Goal: Task Accomplishment & Management: Manage account settings

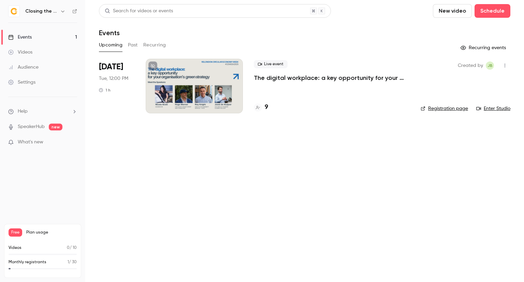
click at [197, 102] on div at bounding box center [194, 86] width 97 height 55
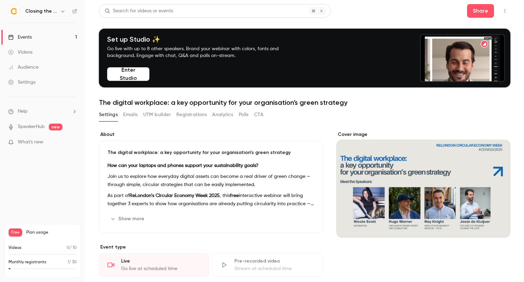
click at [194, 116] on button "Registrations" at bounding box center [191, 114] width 30 height 11
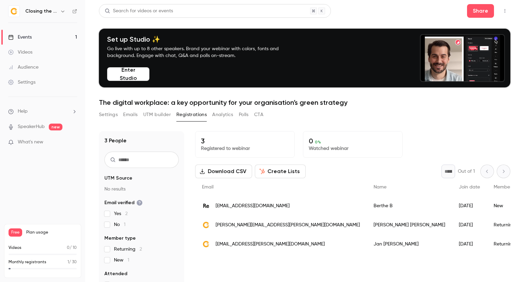
scroll to position [67, 0]
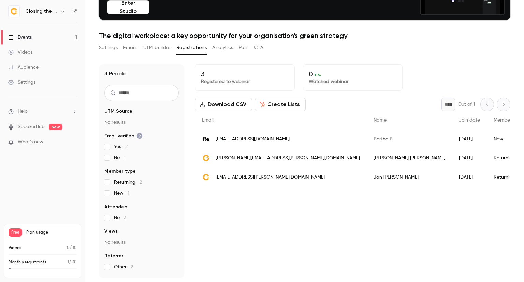
click at [225, 174] on span "[EMAIL_ADDRESS][PERSON_NAME][DOMAIN_NAME]" at bounding box center [270, 177] width 109 height 7
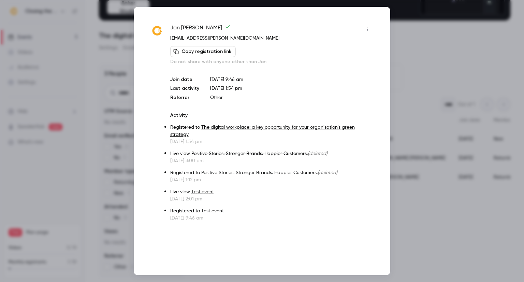
click at [395, 33] on div at bounding box center [262, 141] width 524 height 282
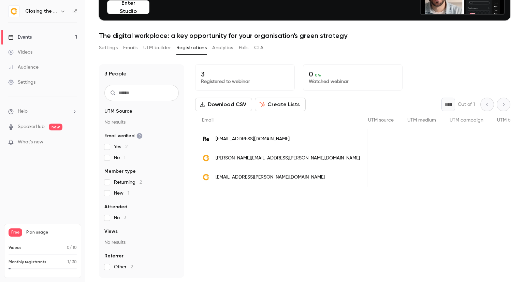
scroll to position [0, 0]
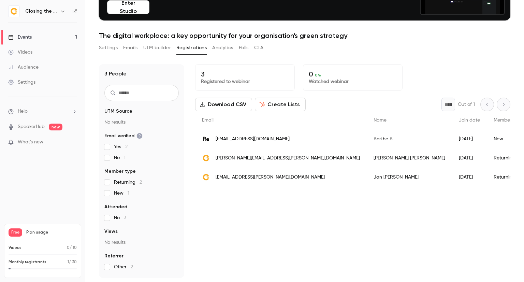
drag, startPoint x: 217, startPoint y: 177, endPoint x: 236, endPoint y: 203, distance: 32.5
click at [236, 203] on div "3 Registered to webinar 0 0 % Watched webinar Download CSV Create Lists * Out o…" at bounding box center [352, 171] width 315 height 214
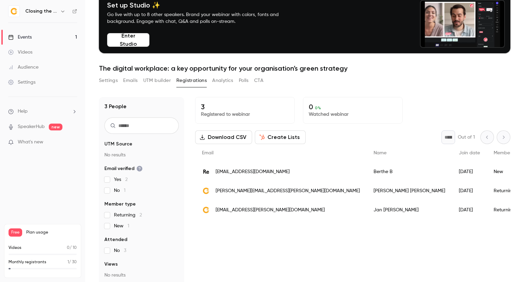
click at [136, 81] on button "Emails" at bounding box center [130, 80] width 14 height 11
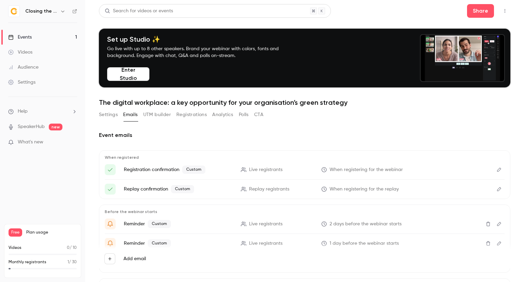
click at [199, 117] on button "Registrations" at bounding box center [191, 114] width 30 height 11
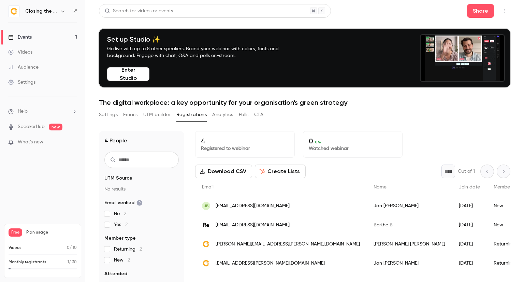
scroll to position [34, 0]
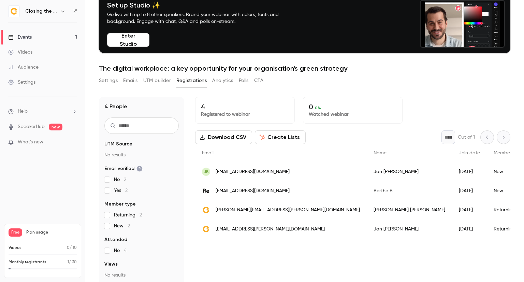
click at [239, 170] on span "[EMAIL_ADDRESS][DOMAIN_NAME]" at bounding box center [253, 171] width 74 height 7
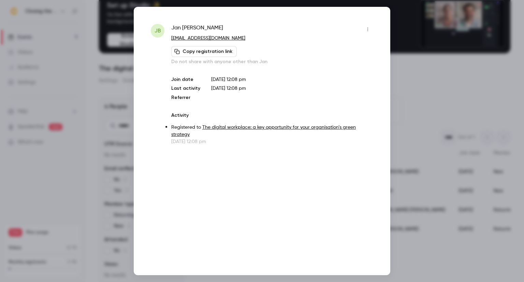
click at [368, 29] on icon "button" at bounding box center [368, 30] width 1 height 4
click at [371, 29] on div at bounding box center [262, 141] width 524 height 282
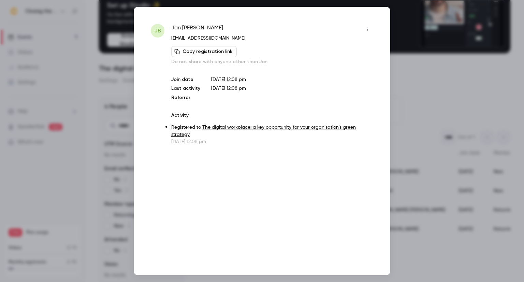
click at [370, 30] on icon "button" at bounding box center [367, 29] width 5 height 5
click at [280, 66] on div at bounding box center [262, 141] width 524 height 282
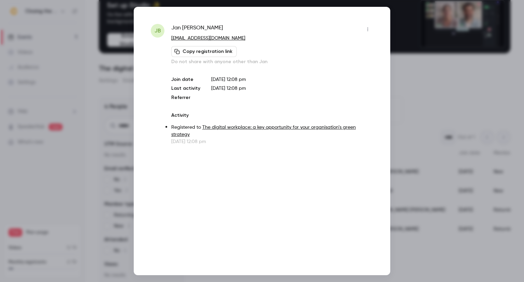
click at [410, 19] on div at bounding box center [262, 141] width 524 height 282
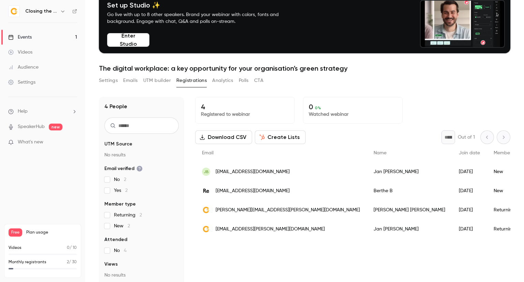
click at [283, 169] on div "JB jan23baker@gmail.com" at bounding box center [281, 171] width 172 height 19
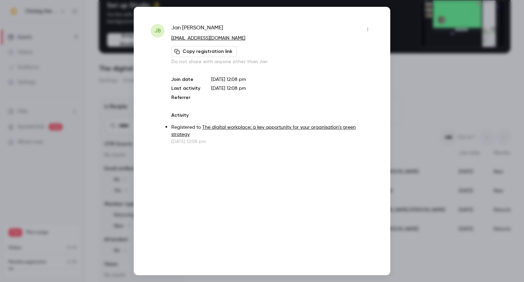
click at [418, 59] on div at bounding box center [262, 141] width 524 height 282
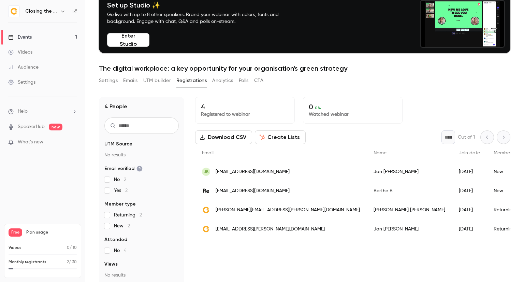
click at [367, 172] on div "Jan Baker" at bounding box center [409, 171] width 85 height 19
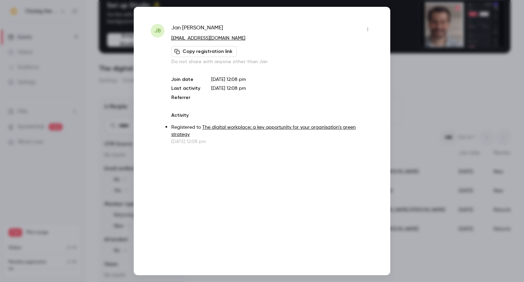
click at [370, 30] on icon "button" at bounding box center [367, 29] width 5 height 5
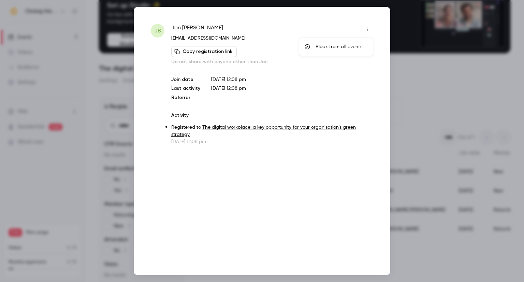
click at [415, 87] on div at bounding box center [262, 141] width 524 height 282
click at [382, 56] on div "[PERSON_NAME] [PERSON_NAME] [EMAIL_ADDRESS][DOMAIN_NAME] Copy registration link…" at bounding box center [262, 141] width 257 height 268
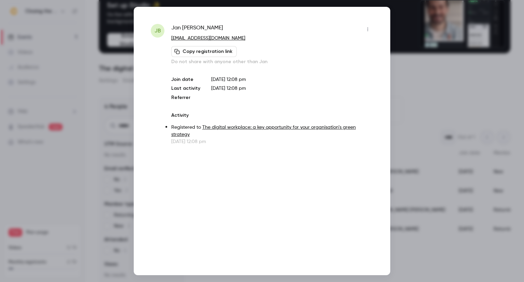
click at [436, 74] on div at bounding box center [262, 141] width 524 height 282
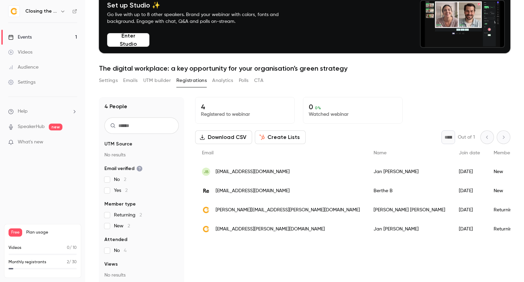
click at [269, 229] on span "[EMAIL_ADDRESS][PERSON_NAME][DOMAIN_NAME]" at bounding box center [270, 229] width 109 height 7
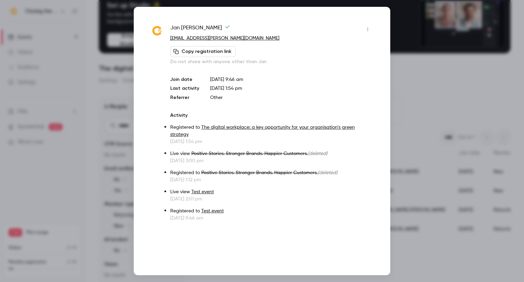
click at [367, 30] on icon "button" at bounding box center [367, 29] width 5 height 5
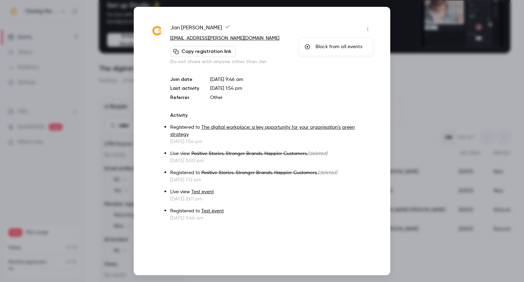
click at [408, 59] on div at bounding box center [262, 141] width 524 height 282
click at [424, 85] on div at bounding box center [262, 141] width 524 height 282
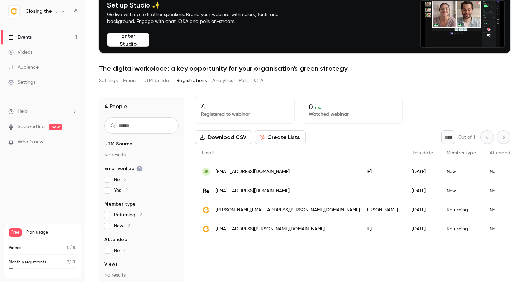
scroll to position [0, 0]
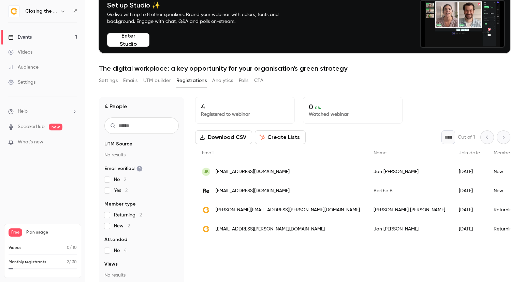
click at [367, 171] on div "Jan Baker" at bounding box center [409, 171] width 85 height 19
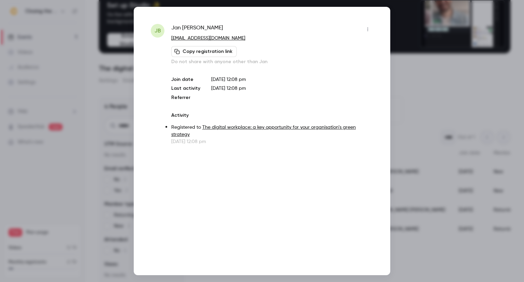
click at [371, 31] on button "button" at bounding box center [368, 29] width 11 height 11
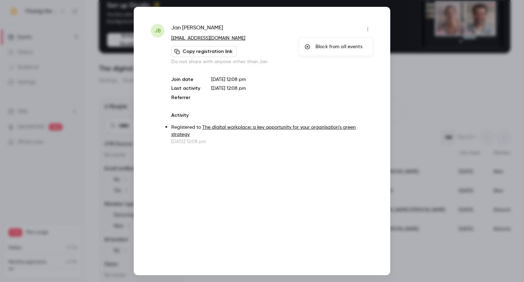
click at [406, 60] on div at bounding box center [262, 141] width 524 height 282
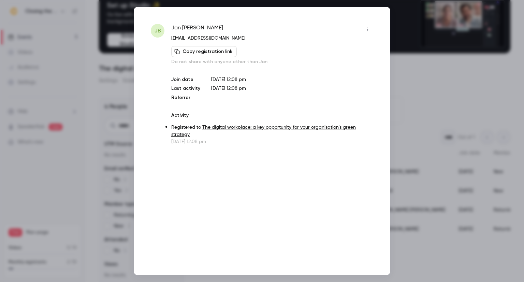
click at [416, 71] on div at bounding box center [262, 141] width 524 height 282
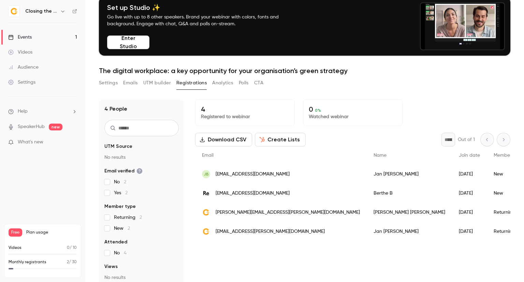
scroll to position [67, 0]
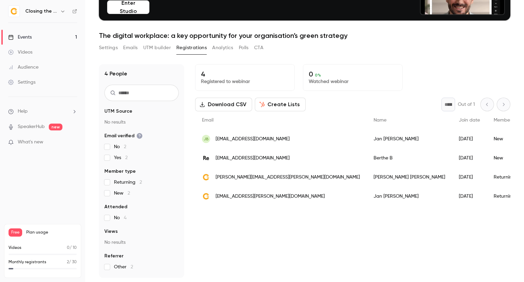
click at [283, 179] on span "[PERSON_NAME][EMAIL_ADDRESS][PERSON_NAME][DOMAIN_NAME]" at bounding box center [288, 177] width 144 height 7
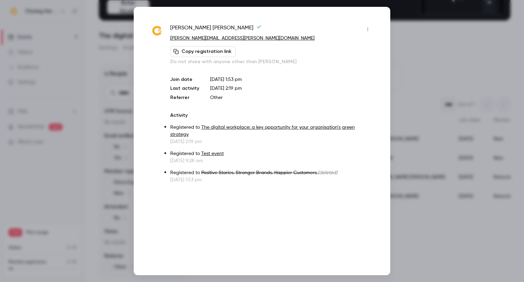
click at [370, 32] on icon "button" at bounding box center [367, 29] width 5 height 5
click at [412, 50] on div at bounding box center [262, 141] width 524 height 282
click at [411, 89] on div at bounding box center [262, 141] width 524 height 282
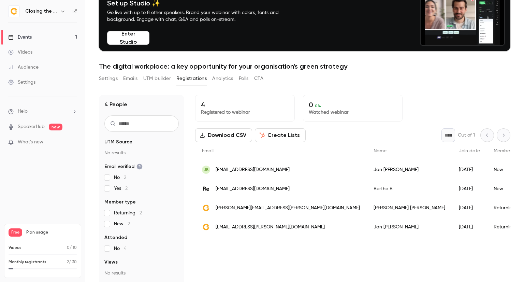
scroll to position [0, 0]
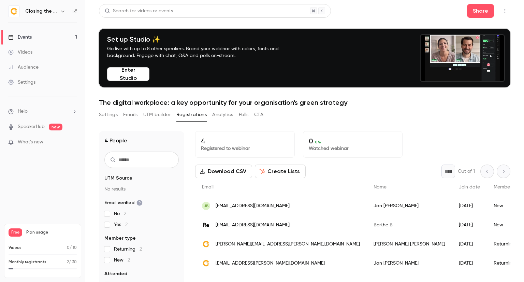
click at [36, 37] on link "Events 1" at bounding box center [42, 37] width 85 height 15
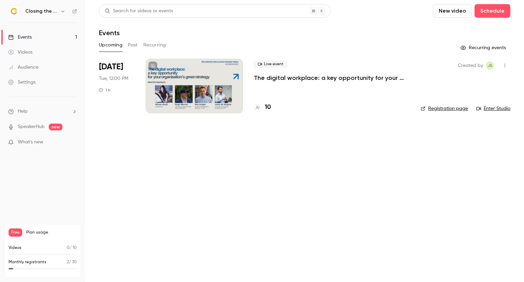
click at [193, 95] on div at bounding box center [194, 86] width 97 height 55
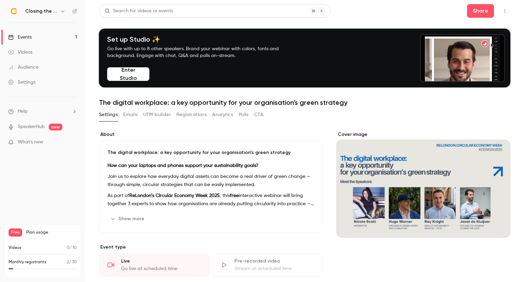
click at [37, 11] on h6 "Closing the Loop" at bounding box center [41, 11] width 32 height 7
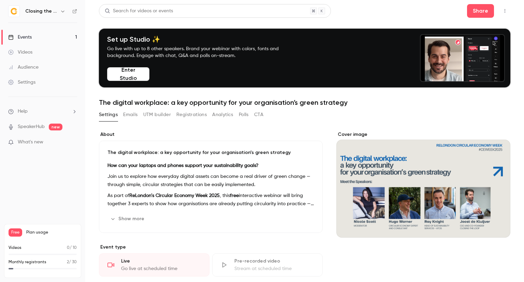
click at [52, 15] on div "Closing the Loop" at bounding box center [46, 11] width 42 height 8
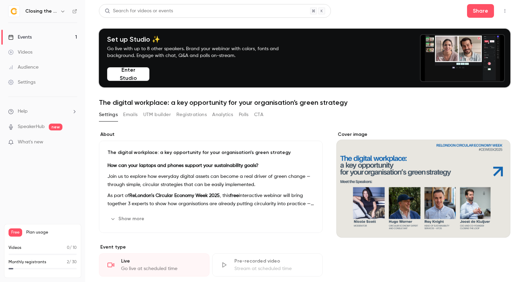
click at [65, 13] on icon "button" at bounding box center [62, 11] width 5 height 5
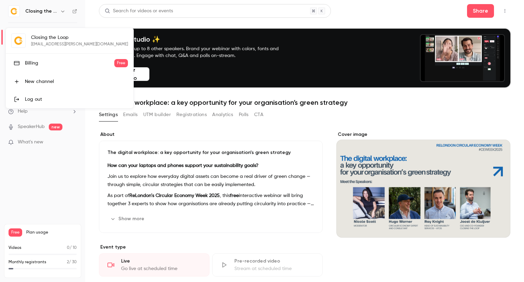
click at [186, 134] on div at bounding box center [262, 141] width 524 height 282
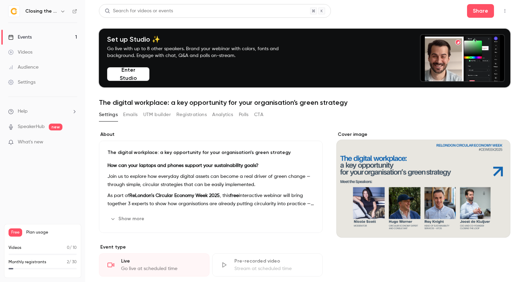
click at [187, 117] on button "Registrations" at bounding box center [191, 114] width 30 height 11
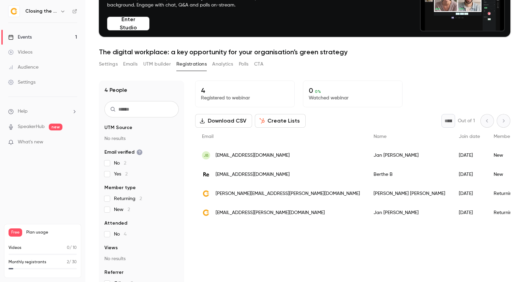
scroll to position [67, 0]
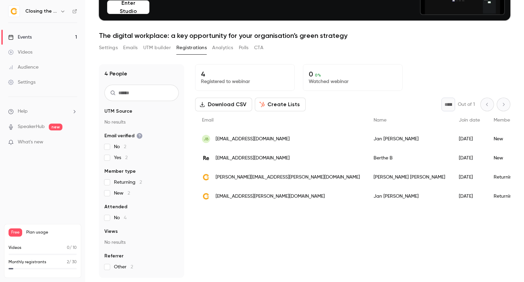
click at [235, 141] on span "[EMAIL_ADDRESS][DOMAIN_NAME]" at bounding box center [253, 139] width 74 height 7
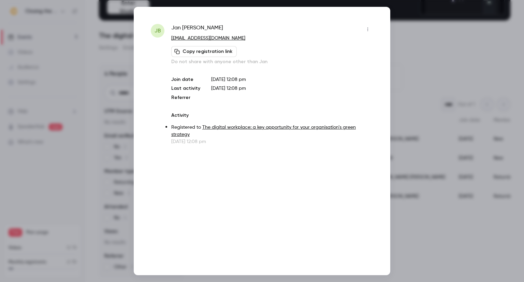
click at [368, 29] on icon "button" at bounding box center [367, 29] width 5 height 5
click at [407, 54] on div at bounding box center [262, 141] width 524 height 282
click at [412, 176] on div at bounding box center [262, 141] width 524 height 282
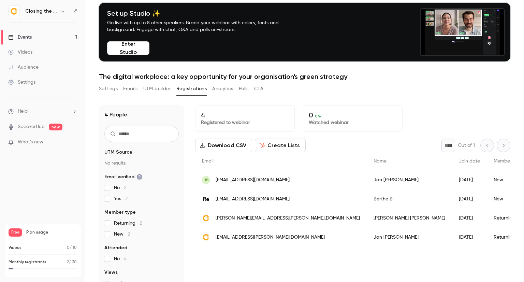
scroll to position [0, 0]
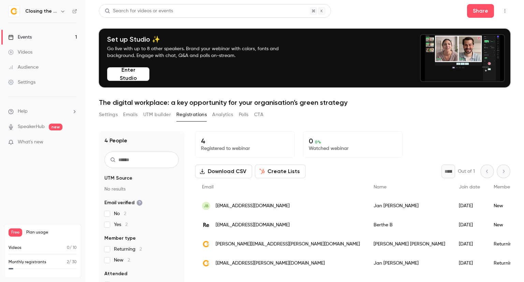
click at [130, 115] on button "Emails" at bounding box center [130, 114] width 14 height 11
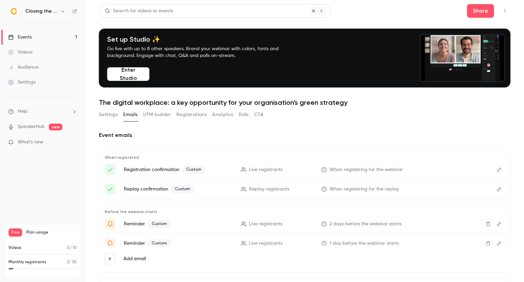
click at [30, 81] on div "Settings" at bounding box center [21, 82] width 27 height 7
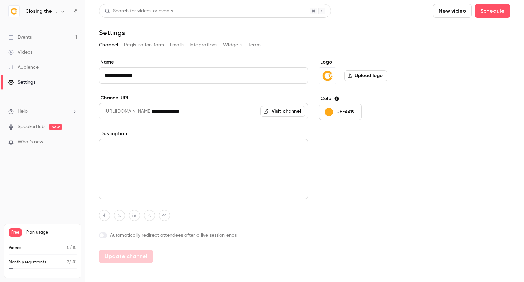
click at [156, 47] on button "Registration form" at bounding box center [144, 45] width 41 height 11
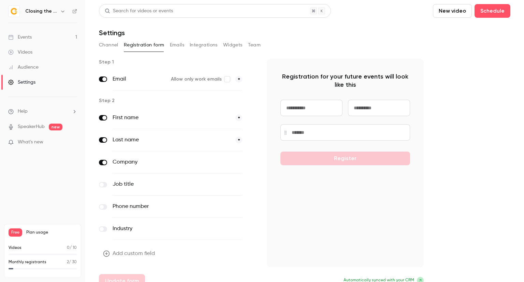
click at [46, 38] on link "Events 1" at bounding box center [42, 37] width 85 height 15
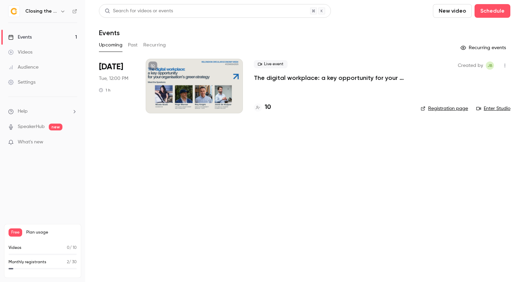
click at [457, 110] on link "Registration page" at bounding box center [444, 108] width 47 height 7
click at [506, 66] on icon "button" at bounding box center [505, 65] width 5 height 5
click at [327, 125] on div at bounding box center [262, 141] width 524 height 282
click at [201, 106] on div at bounding box center [194, 86] width 97 height 55
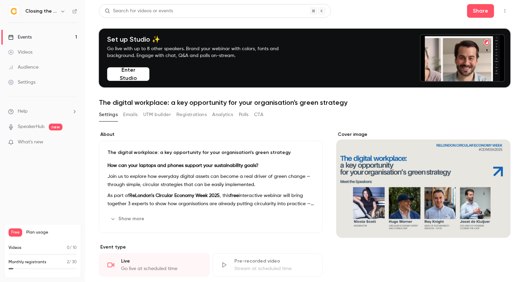
click at [200, 115] on button "Registrations" at bounding box center [191, 114] width 30 height 11
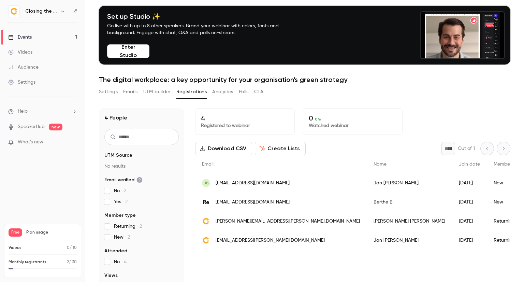
scroll to position [34, 0]
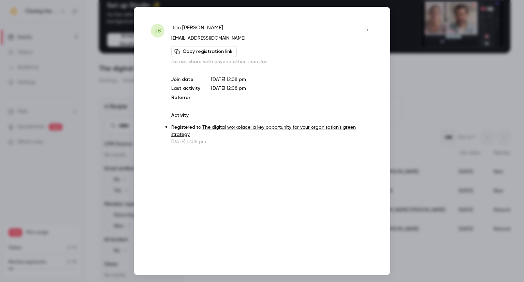
click at [367, 30] on icon "button" at bounding box center [367, 29] width 5 height 5
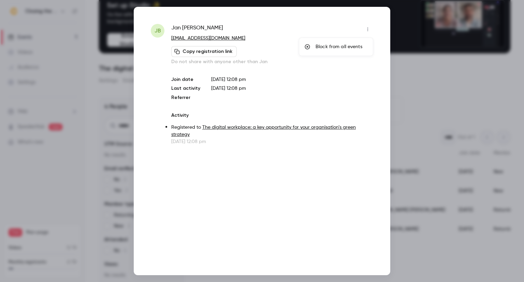
click at [416, 66] on div at bounding box center [262, 141] width 524 height 282
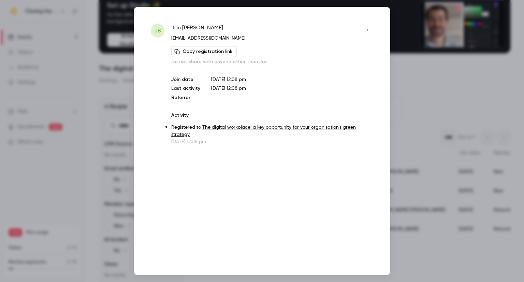
click at [368, 30] on icon "button" at bounding box center [367, 29] width 5 height 5
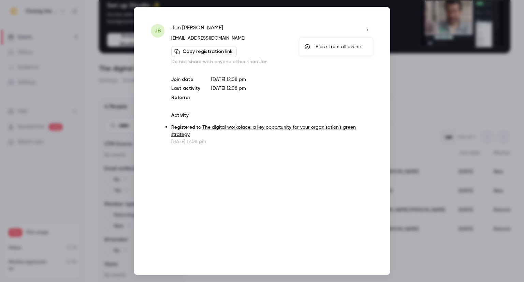
click at [393, 61] on div at bounding box center [262, 141] width 524 height 282
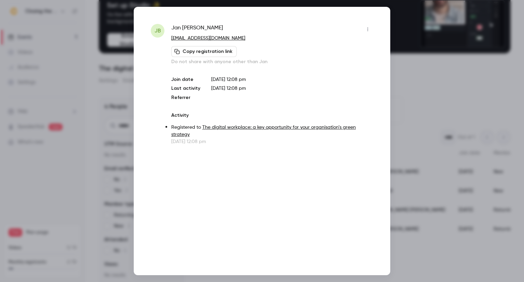
click at [415, 81] on div at bounding box center [262, 141] width 524 height 282
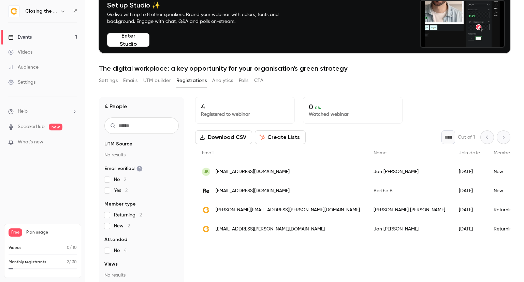
click at [29, 83] on div "Settings" at bounding box center [21, 82] width 27 height 7
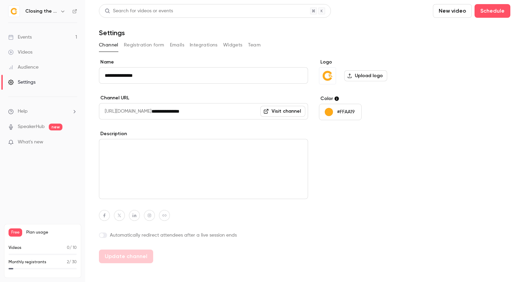
click at [132, 45] on button "Registration form" at bounding box center [144, 45] width 41 height 11
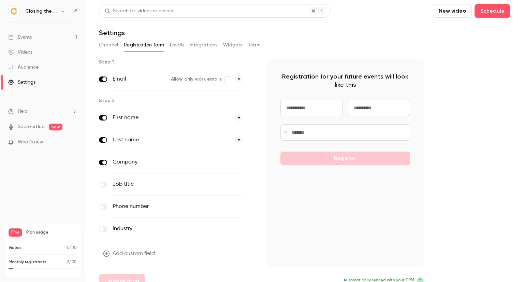
click at [110, 44] on button "Channel" at bounding box center [108, 45] width 19 height 11
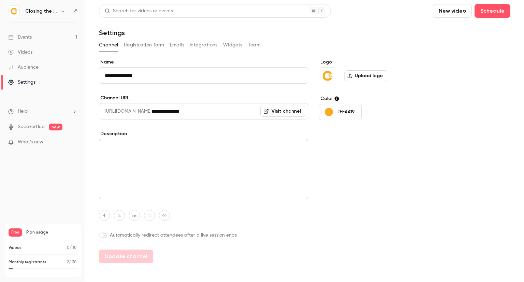
click at [28, 65] on div "Audience" at bounding box center [23, 67] width 30 height 7
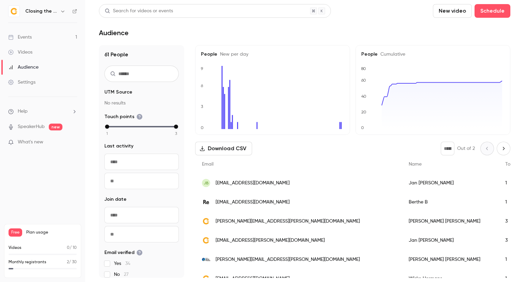
click at [242, 184] on span "[EMAIL_ADDRESS][DOMAIN_NAME]" at bounding box center [253, 183] width 74 height 7
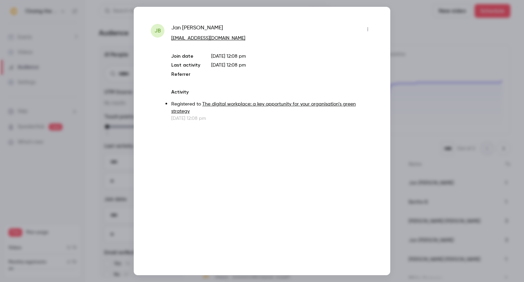
click at [367, 30] on icon "button" at bounding box center [367, 29] width 5 height 5
click at [397, 29] on div at bounding box center [262, 141] width 524 height 282
click at [398, 48] on div at bounding box center [262, 141] width 524 height 282
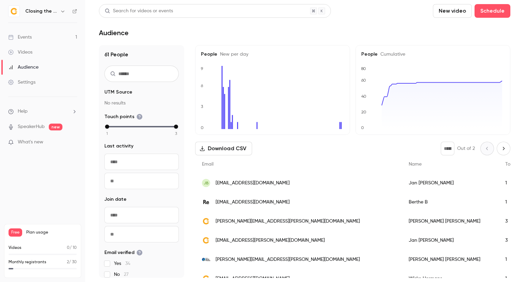
click at [39, 38] on link "Events 1" at bounding box center [42, 37] width 85 height 15
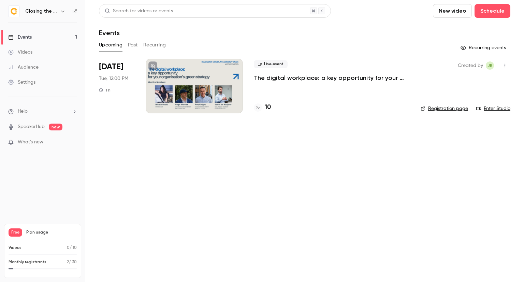
click at [508, 67] on button "button" at bounding box center [505, 65] width 11 height 11
click at [205, 103] on div at bounding box center [262, 141] width 524 height 282
click at [198, 95] on div at bounding box center [194, 86] width 97 height 55
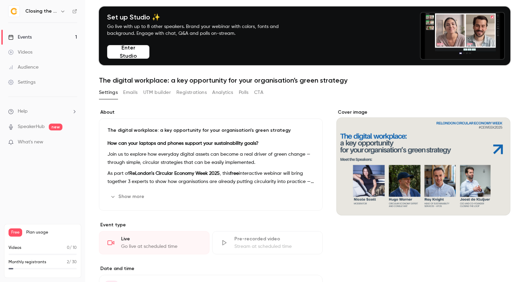
scroll to position [34, 0]
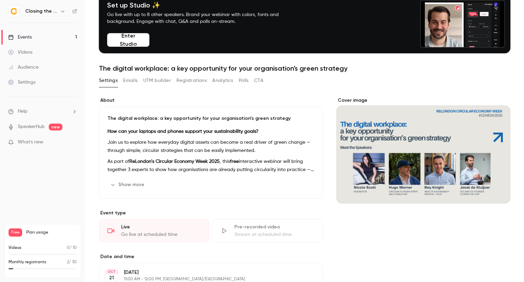
click at [202, 82] on button "Registrations" at bounding box center [191, 80] width 30 height 11
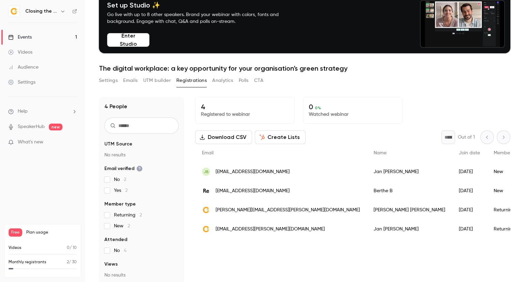
click at [258, 189] on span "[EMAIL_ADDRESS][DOMAIN_NAME]" at bounding box center [253, 190] width 74 height 7
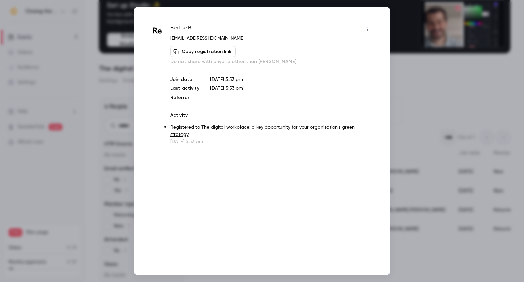
click at [367, 29] on icon "button" at bounding box center [367, 29] width 5 height 5
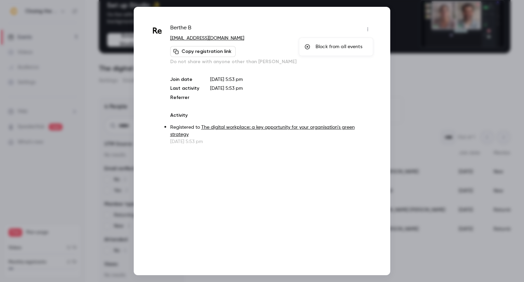
click at [401, 69] on div at bounding box center [262, 141] width 524 height 282
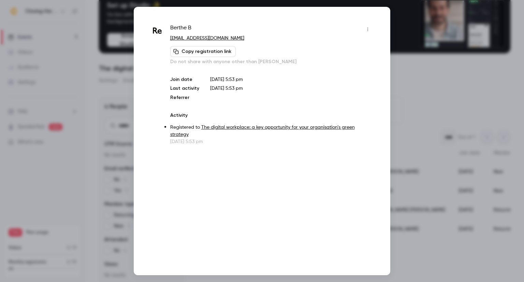
click at [401, 74] on div at bounding box center [262, 141] width 524 height 282
